Goal: Transaction & Acquisition: Purchase product/service

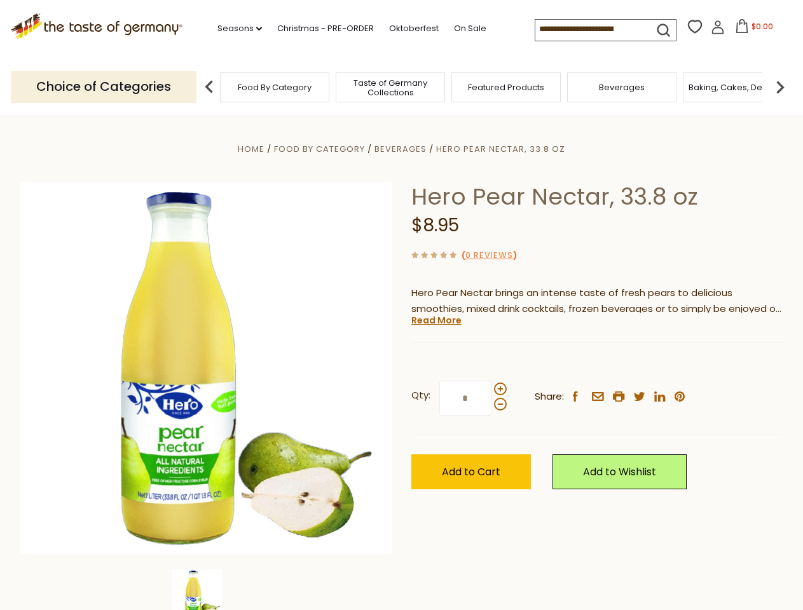
click at [401, 305] on div "Home Food By Category [GEOGRAPHIC_DATA] Hero Pear Nectar, 33.8 oz Hero Pear Nec…" at bounding box center [402, 386] width 782 height 490
click at [235, 29] on link "Seasons dropdown_arrow" at bounding box center [239, 29] width 45 height 14
click at [590, 29] on input at bounding box center [588, 29] width 107 height 18
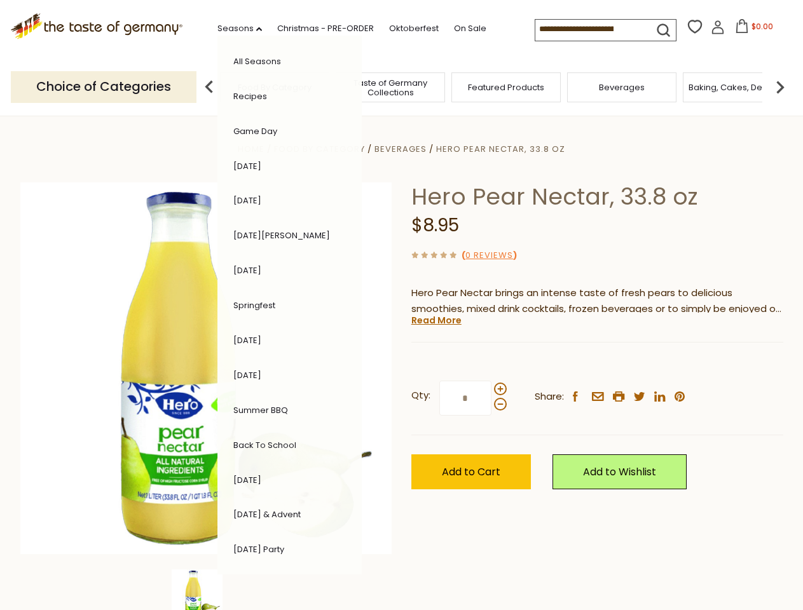
click at [752, 30] on span "$0.00" at bounding box center [763, 26] width 22 height 11
click at [217, 86] on div "All Seasons Recipes Game Day [DATE] [DATE] [DATE][PERSON_NAME] [DATE] Springfes…" at bounding box center [289, 305] width 144 height 539
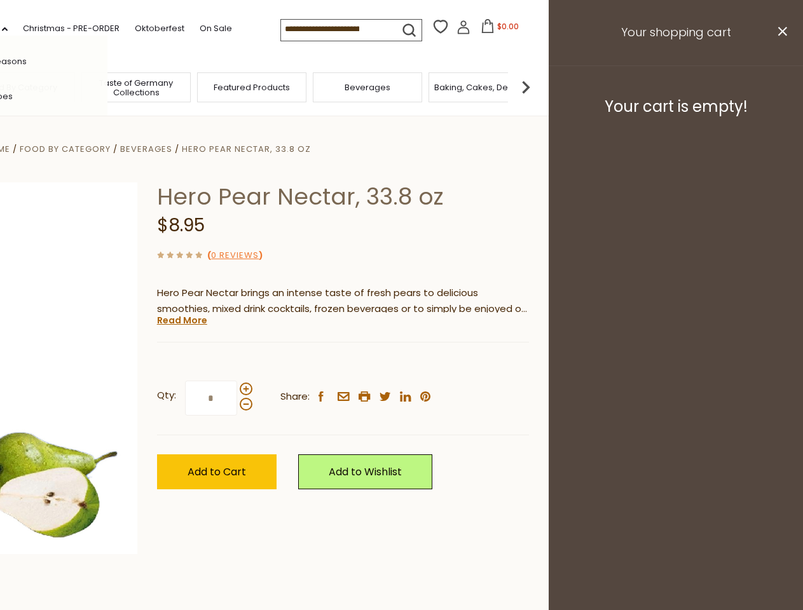
click at [401, 363] on div "Qty: * Share: facebook email printer twitter linkedin pinterest" at bounding box center [343, 399] width 372 height 74
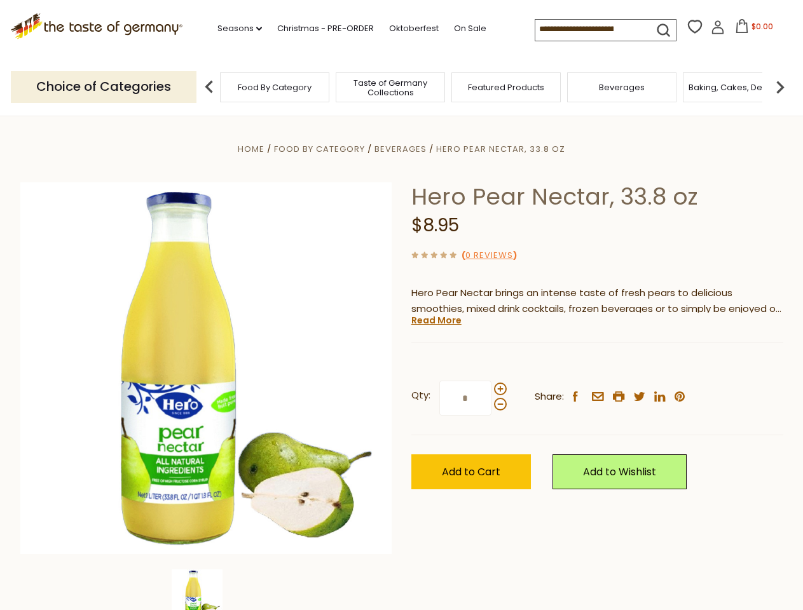
click at [206, 590] on img at bounding box center [197, 595] width 51 height 51
click at [436, 320] on link "Read More" at bounding box center [436, 320] width 50 height 13
